Goal: Navigation & Orientation: Find specific page/section

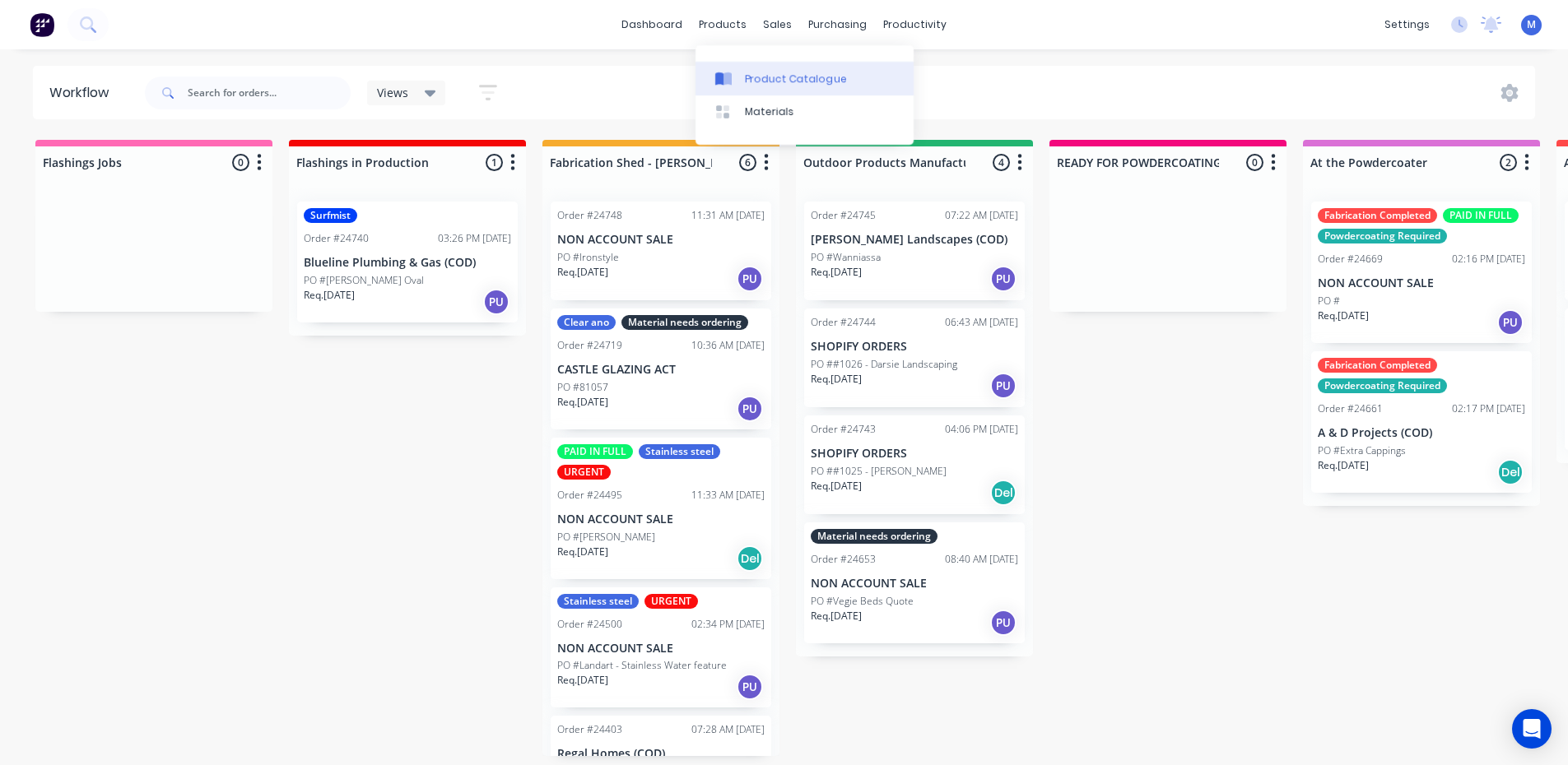
click at [803, 83] on div "Product Catalogue" at bounding box center [796, 78] width 102 height 15
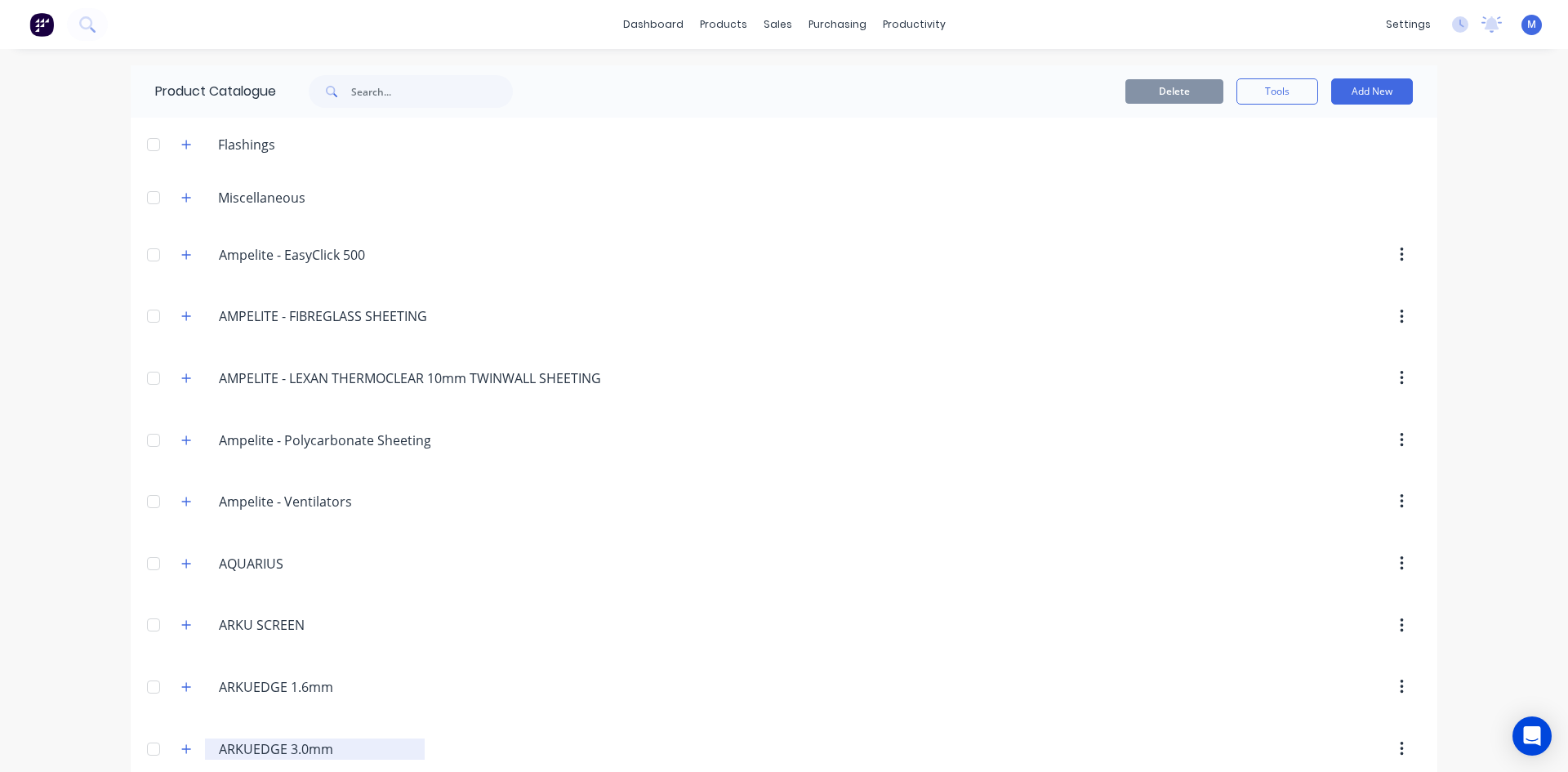
scroll to position [245, 0]
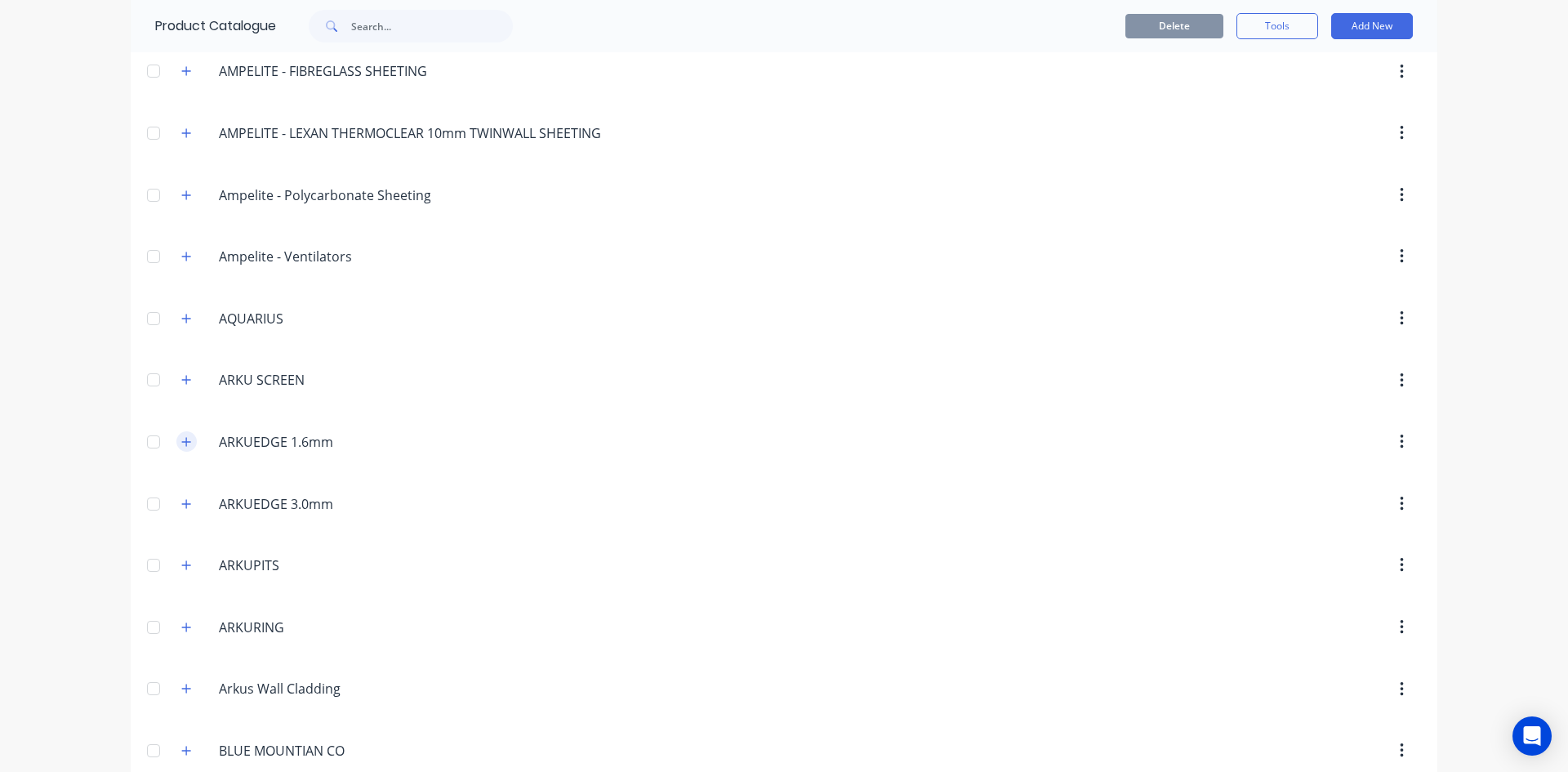
click at [182, 444] on icon "button" at bounding box center [186, 442] width 10 height 12
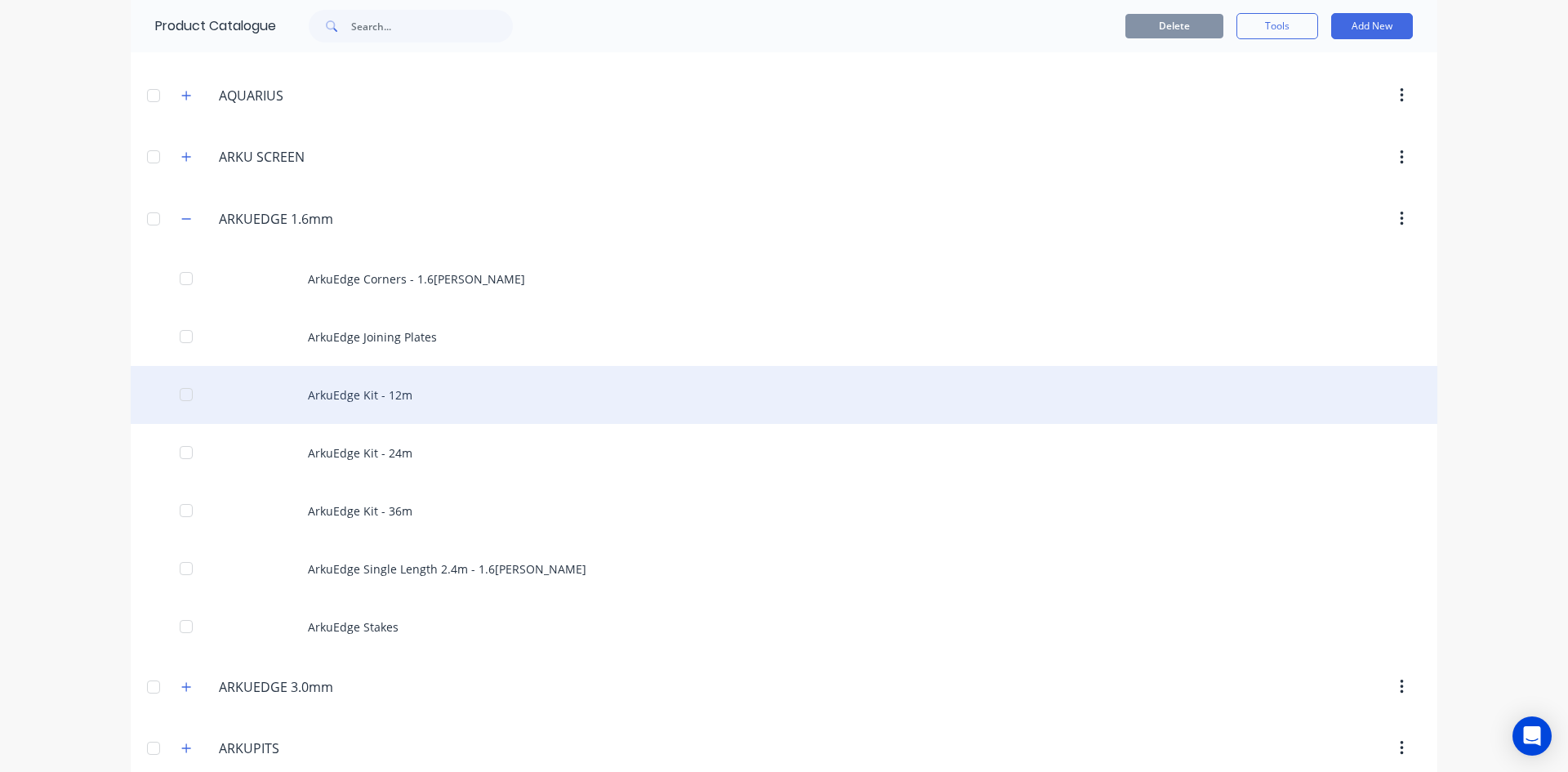
scroll to position [490, 0]
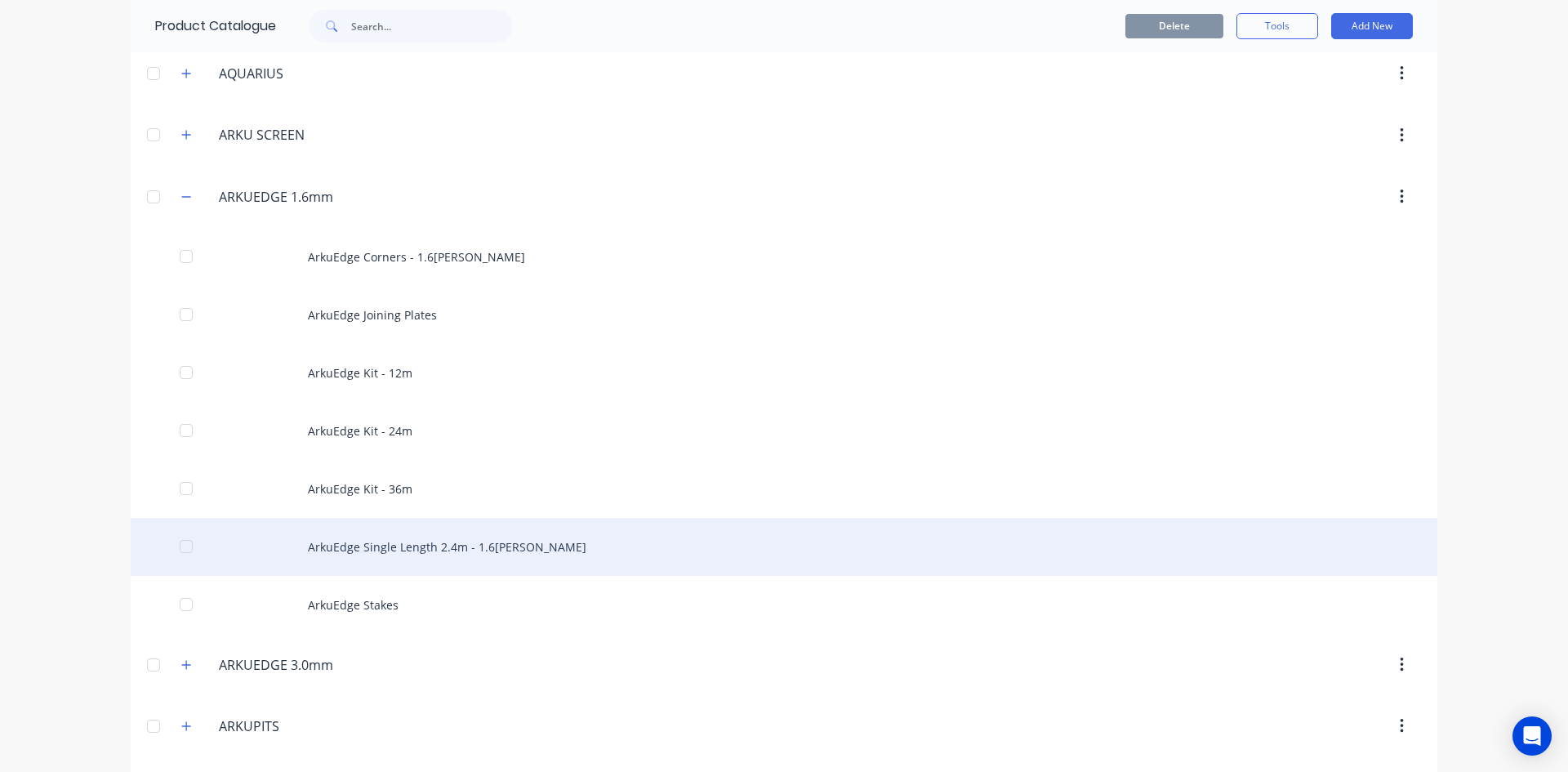
click at [403, 545] on div "ArkuEdge Single Length 2.4m - 1.6[PERSON_NAME]" at bounding box center [784, 547] width 1306 height 58
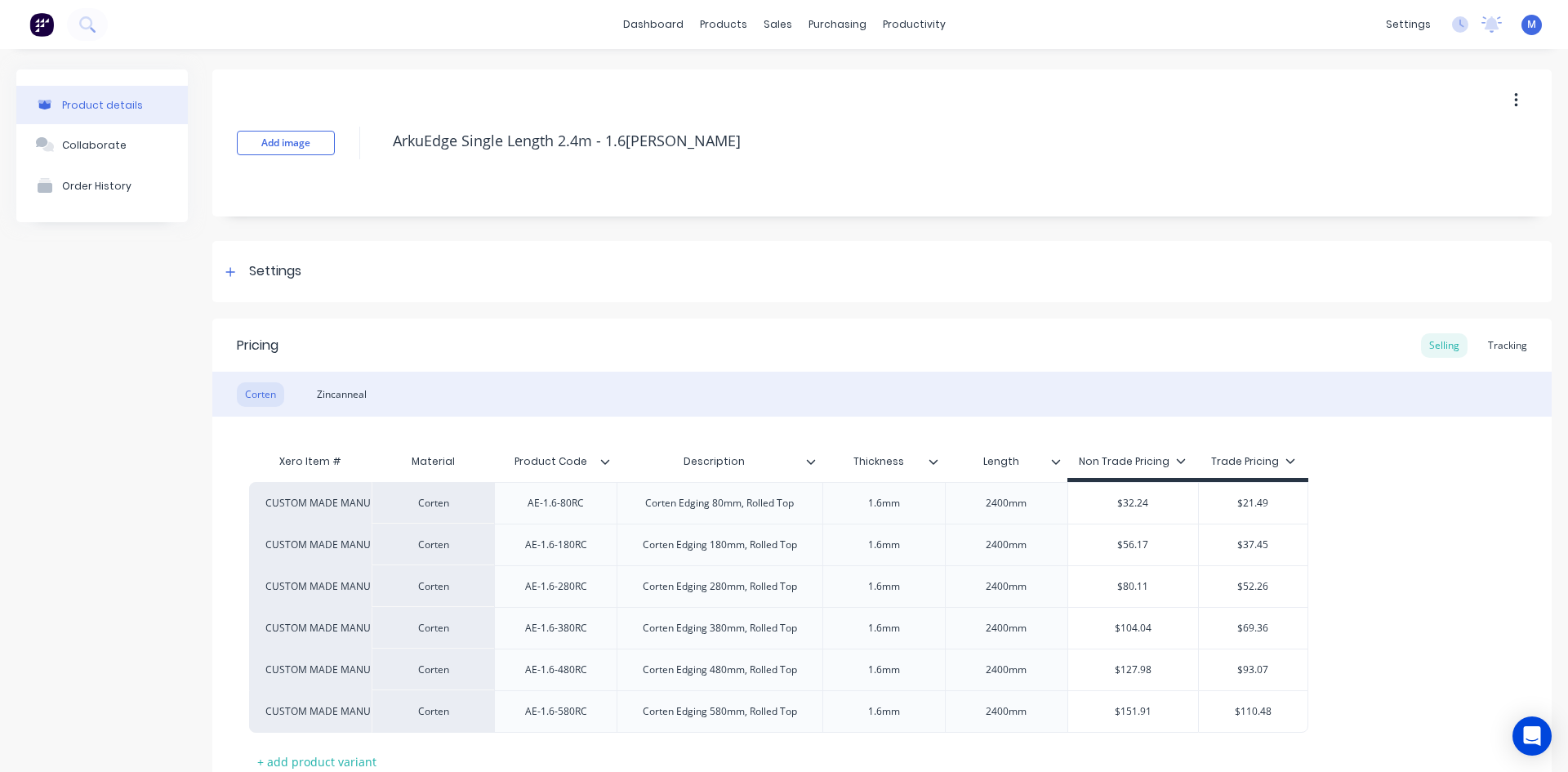
type textarea "x"
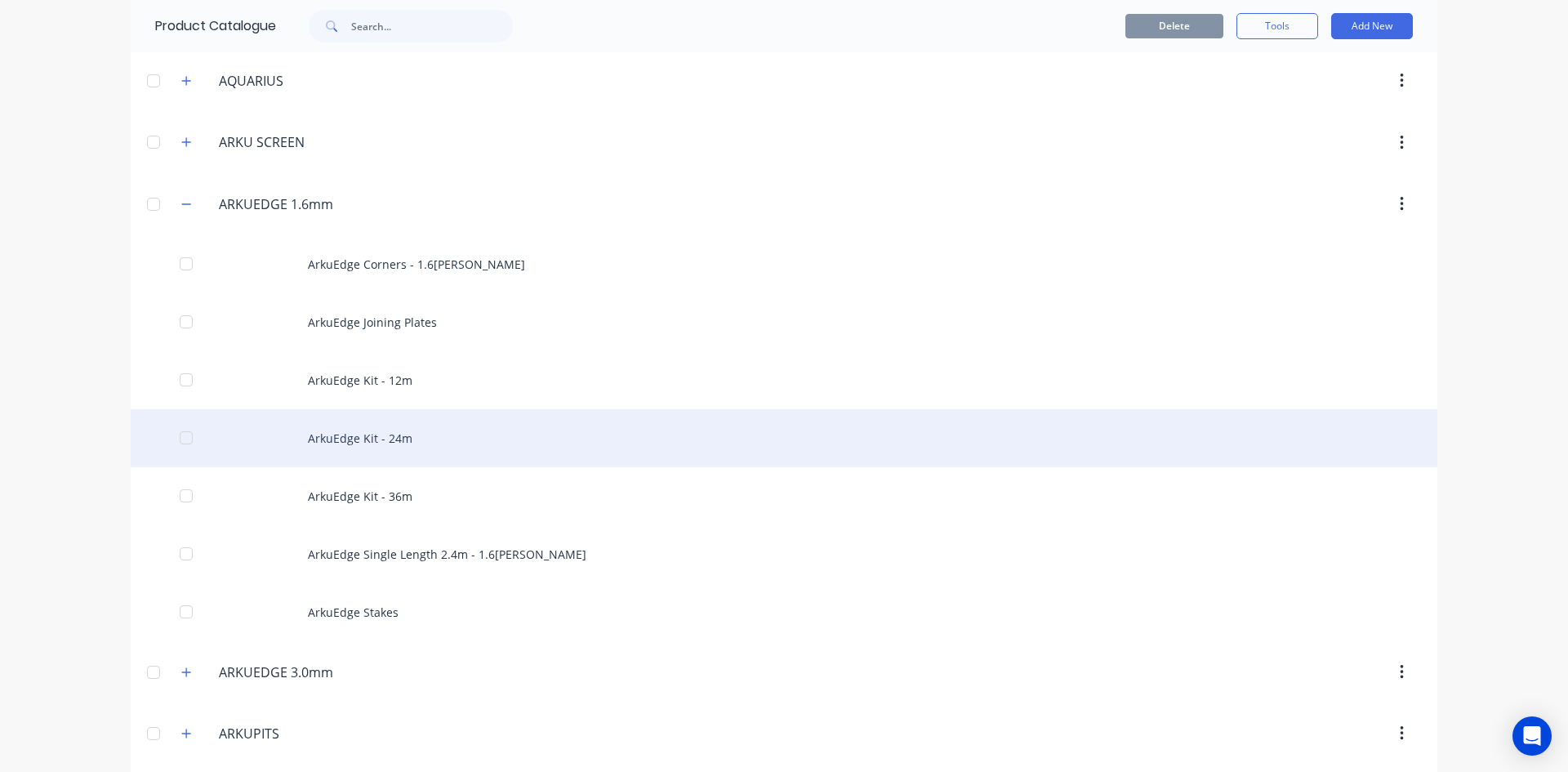
scroll to position [490, 0]
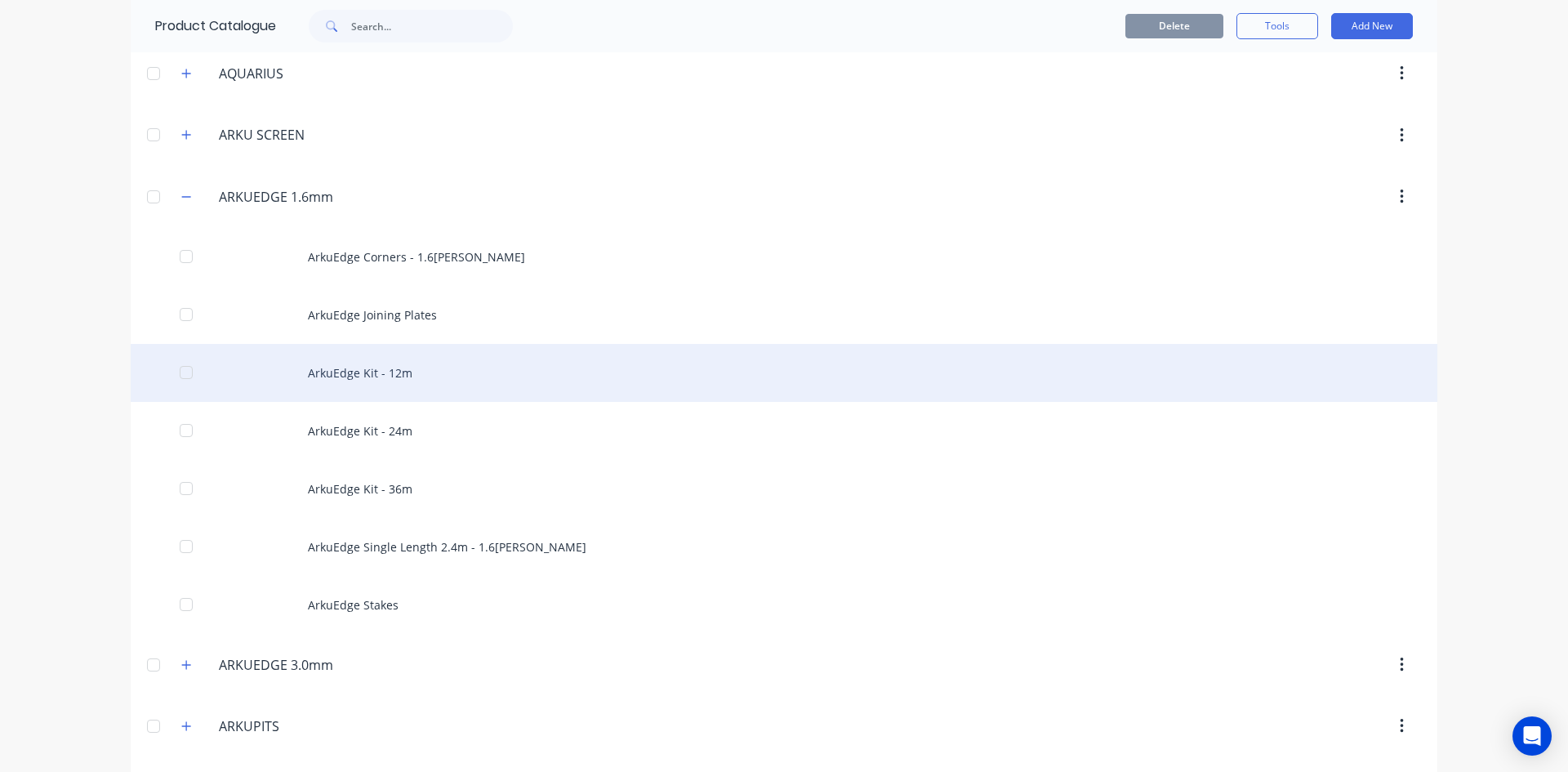
click at [450, 371] on div "ArkuEdge Kit - 12m" at bounding box center [784, 373] width 1306 height 58
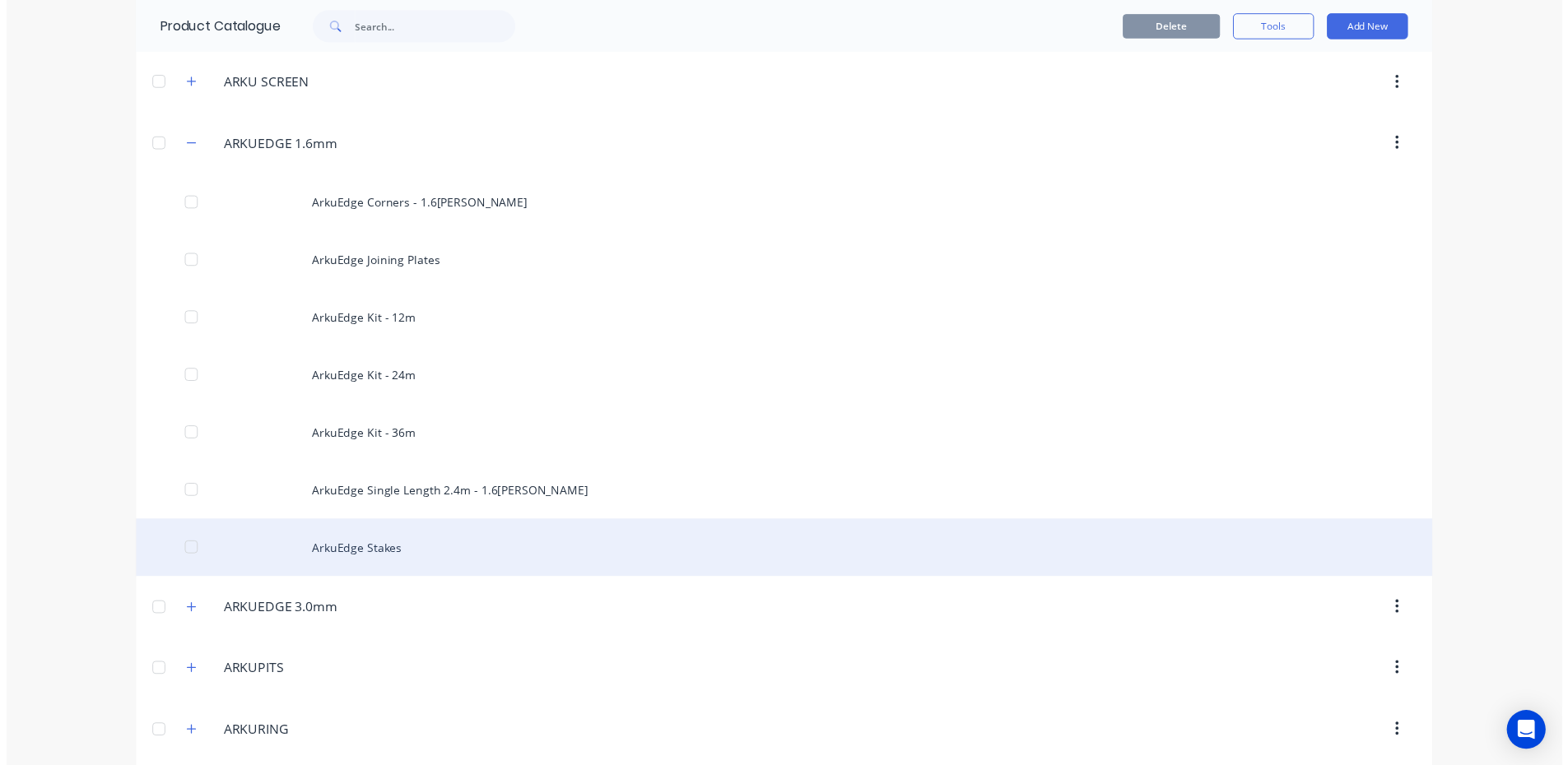
scroll to position [576, 0]
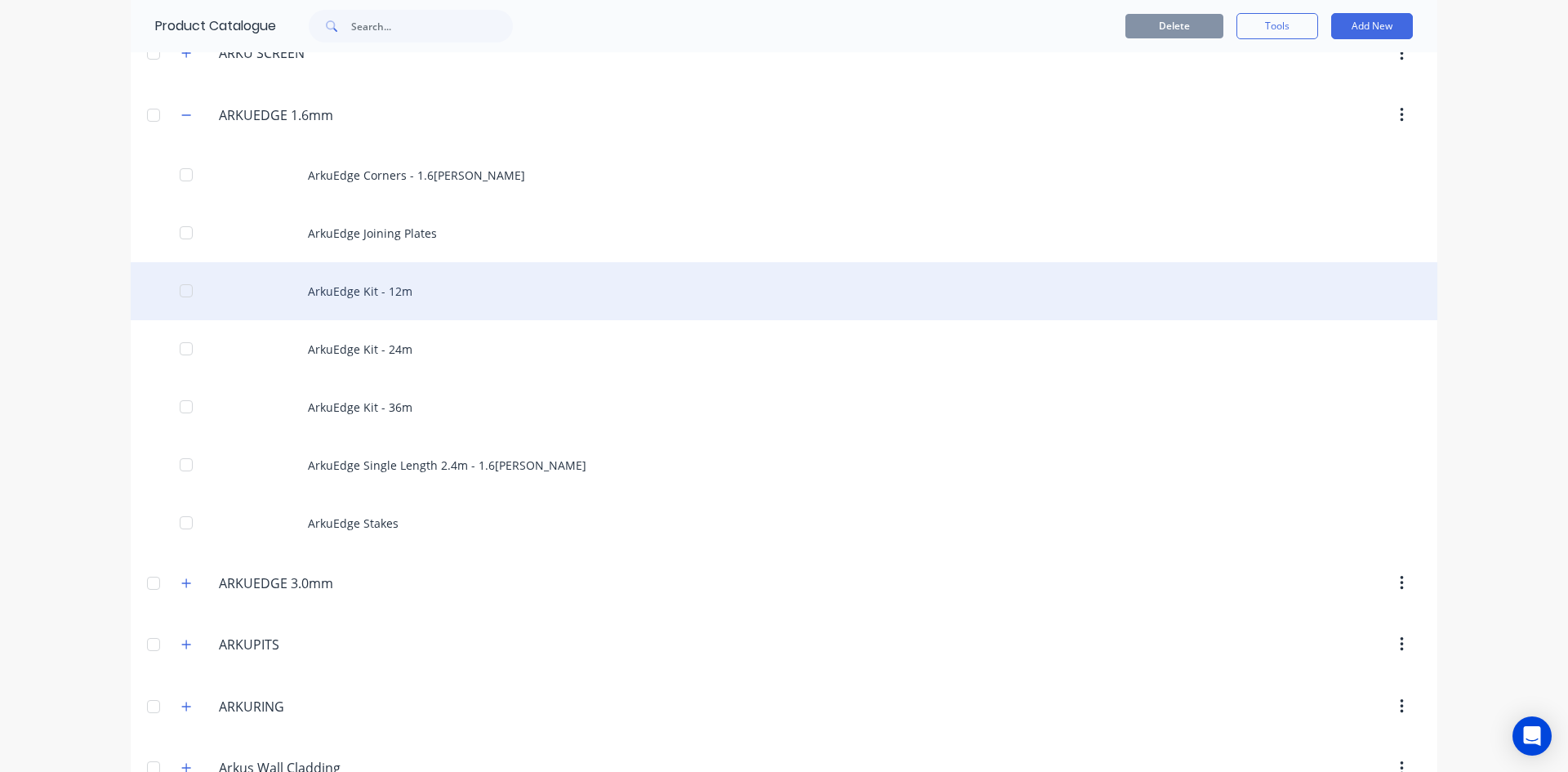
click at [460, 285] on div "ArkuEdge Kit - 12m" at bounding box center [784, 291] width 1306 height 58
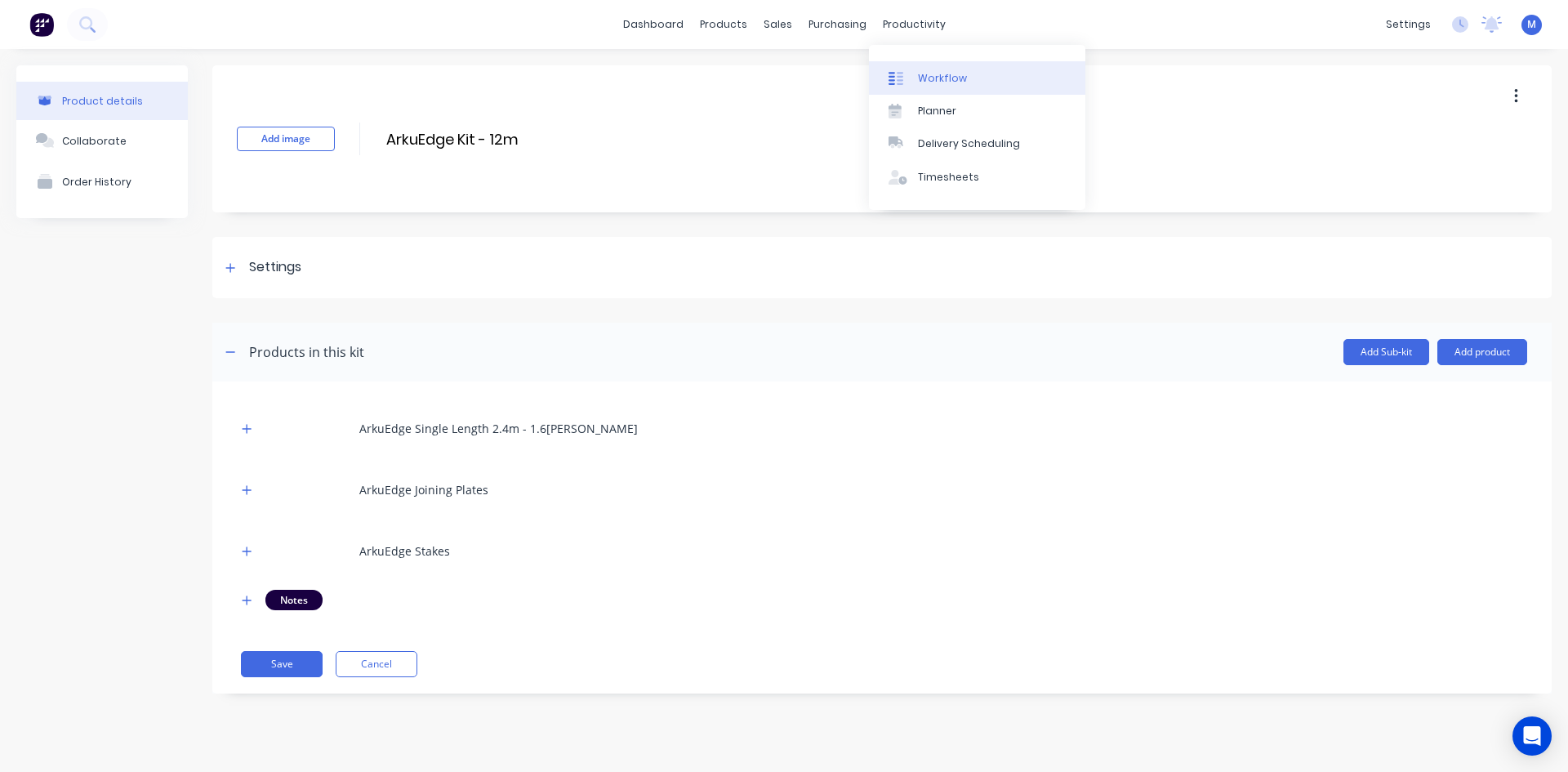
click at [984, 77] on link "Workflow" at bounding box center [977, 78] width 217 height 33
